Goal: Information Seeking & Learning: Learn about a topic

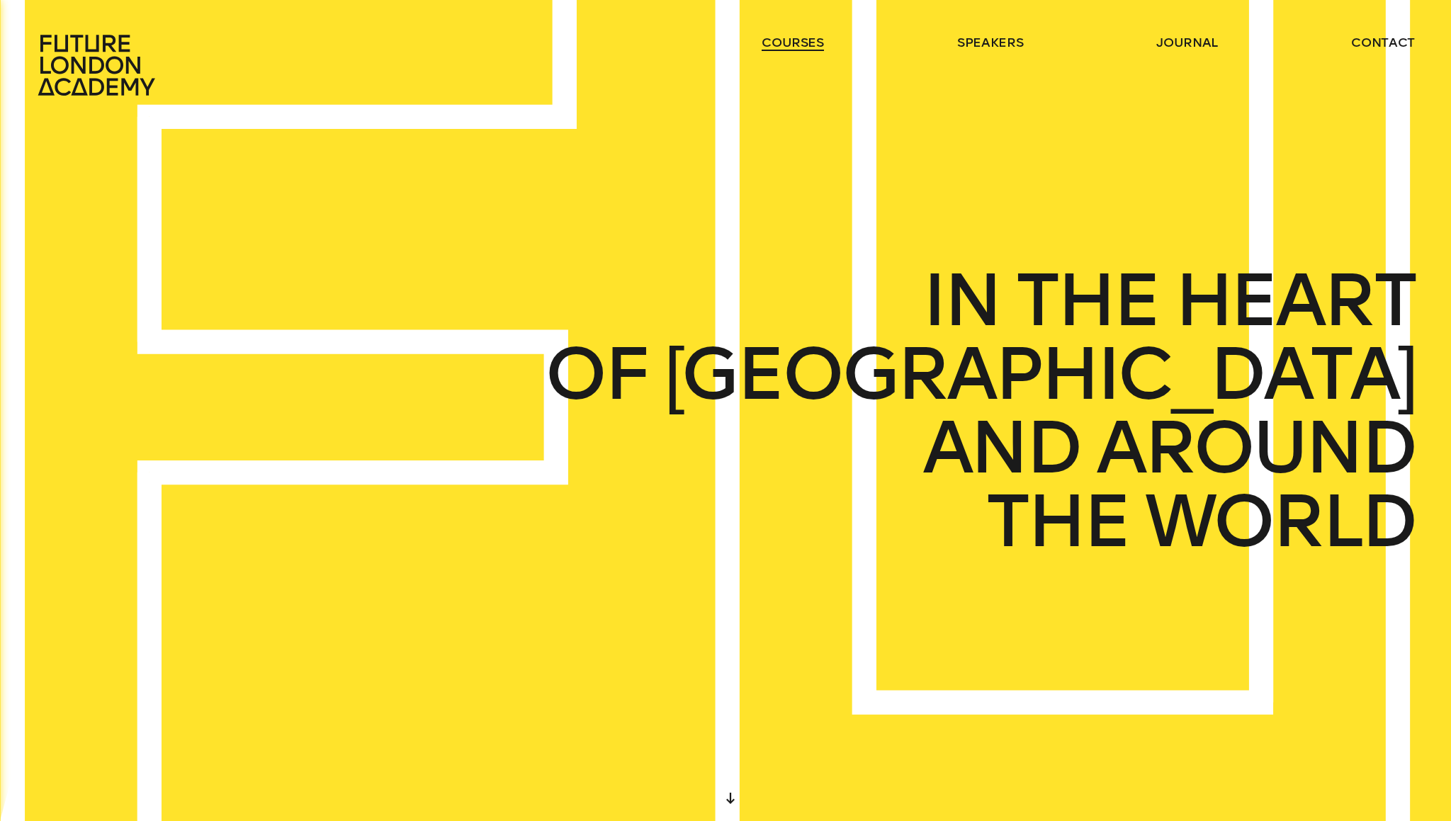
click at [816, 34] on link "courses" at bounding box center [792, 42] width 62 height 17
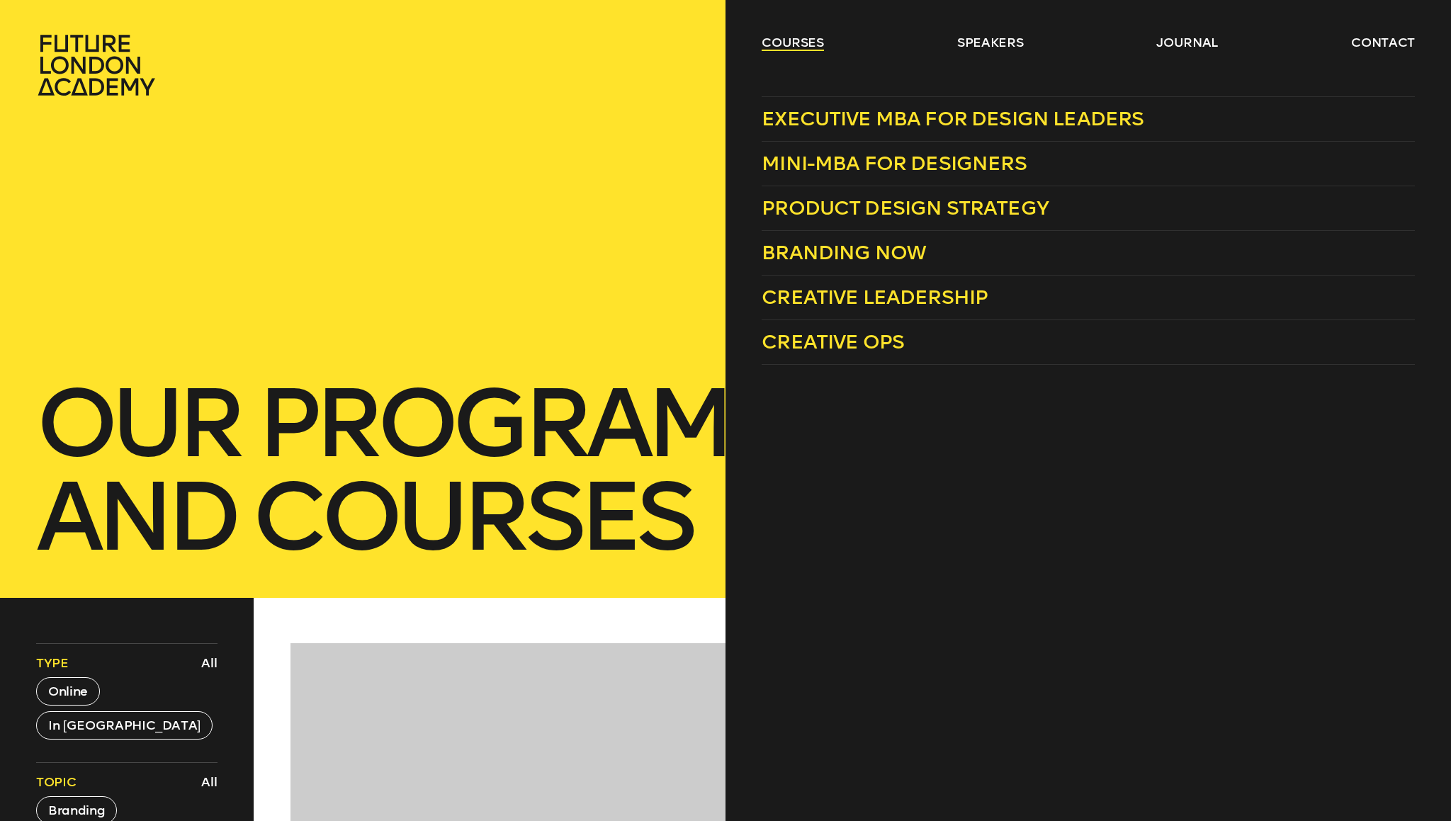
click at [802, 47] on link "courses" at bounding box center [792, 42] width 62 height 17
click at [836, 251] on span "Branding Now" at bounding box center [843, 252] width 164 height 23
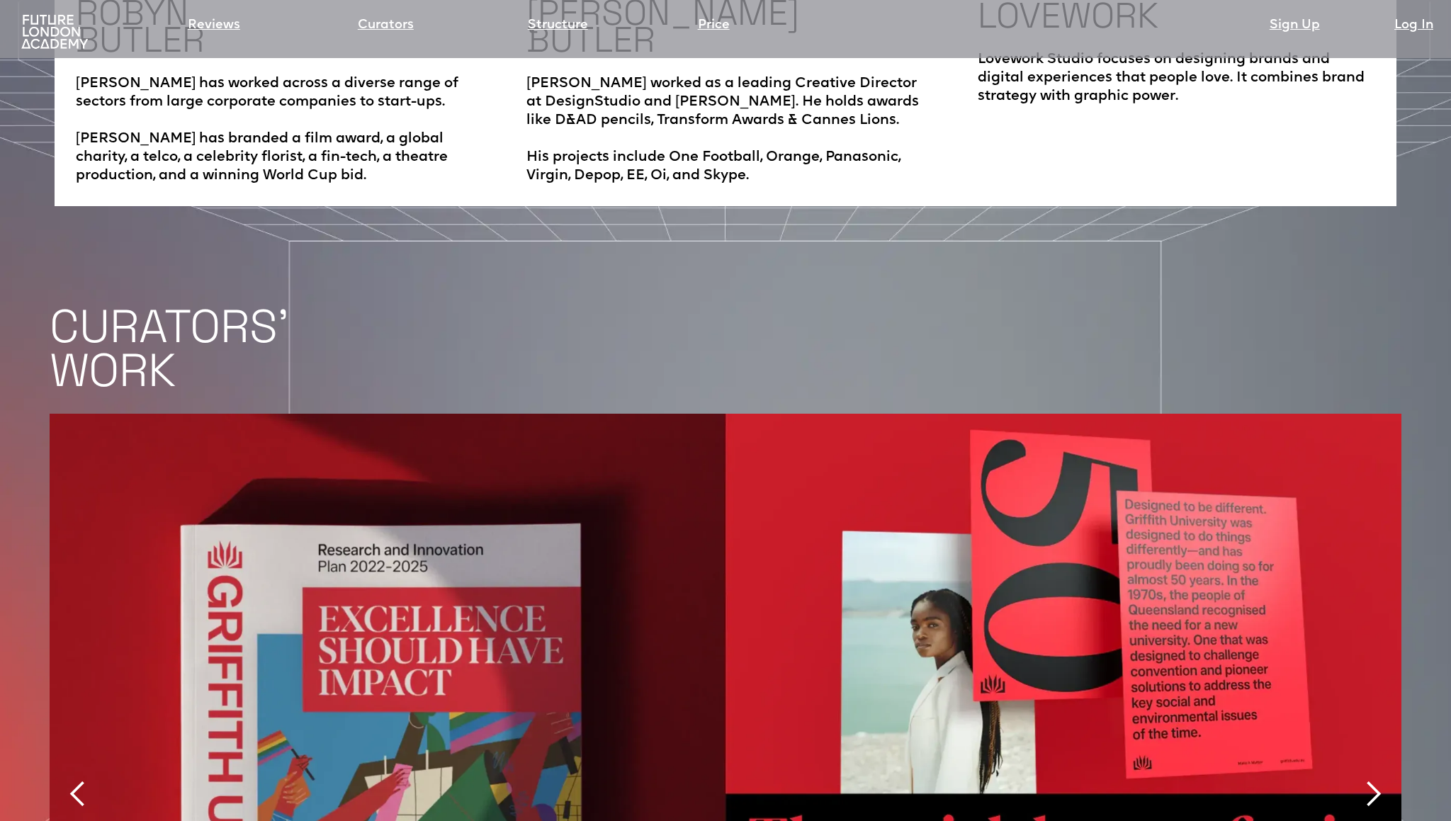
scroll to position [3045, 0]
